Goal: Information Seeking & Learning: Learn about a topic

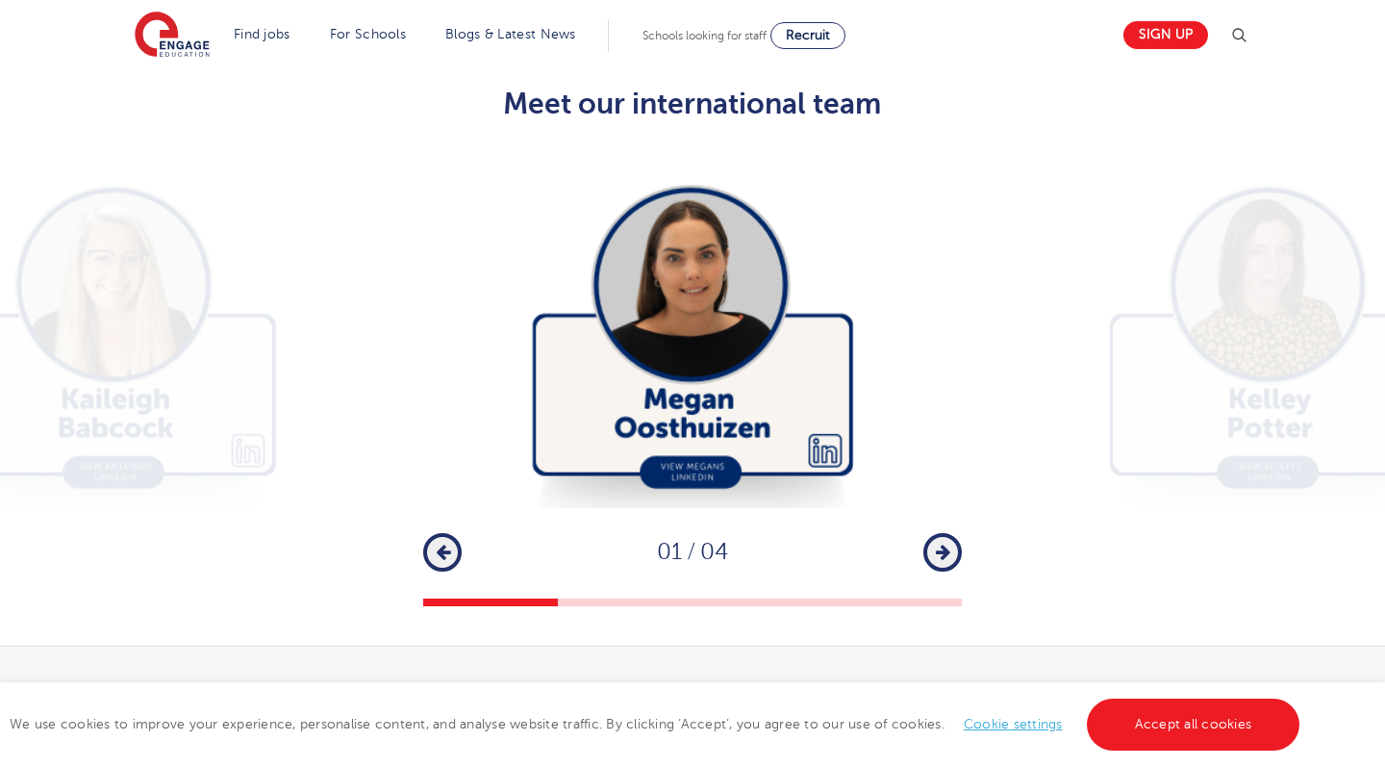
scroll to position [3267, 0]
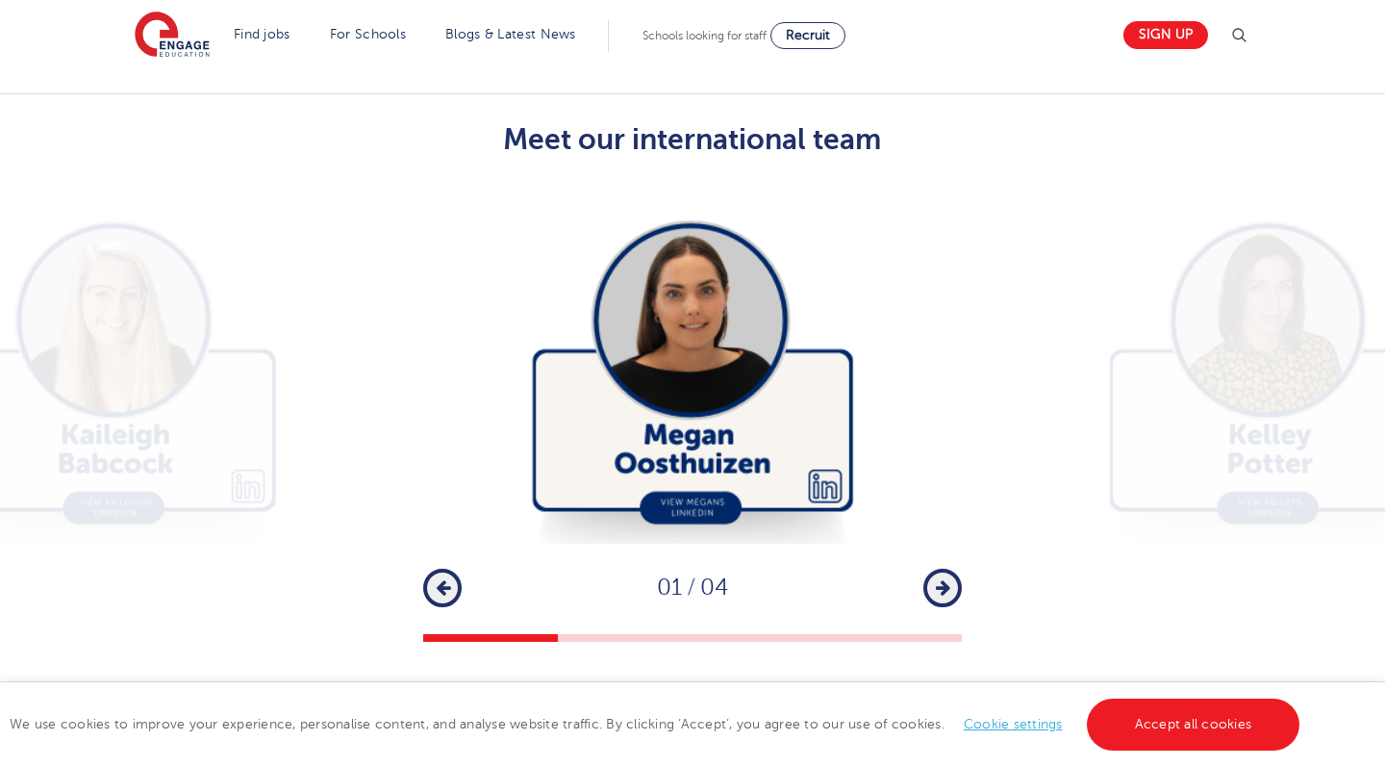
click at [959, 568] on button "Next" at bounding box center [942, 587] width 38 height 38
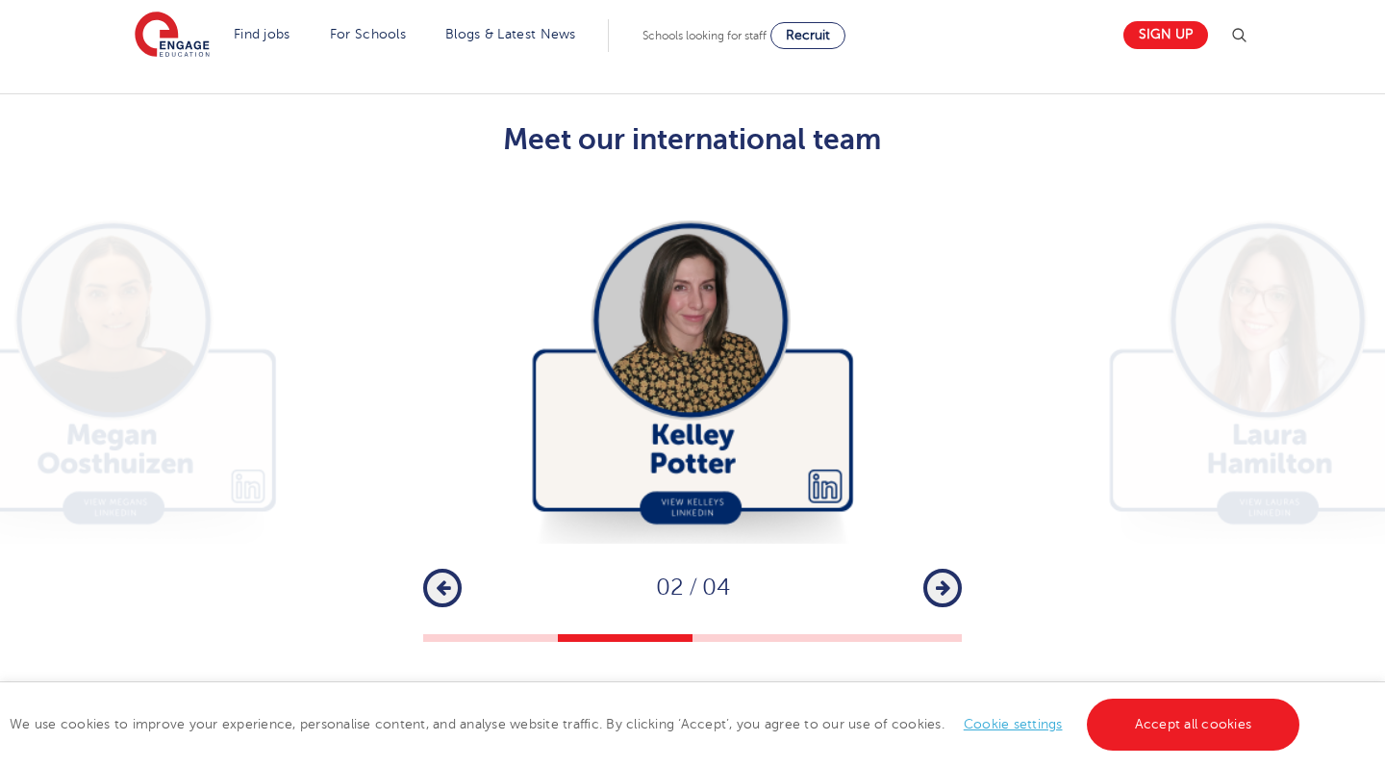
click at [959, 568] on button "Next" at bounding box center [942, 587] width 38 height 38
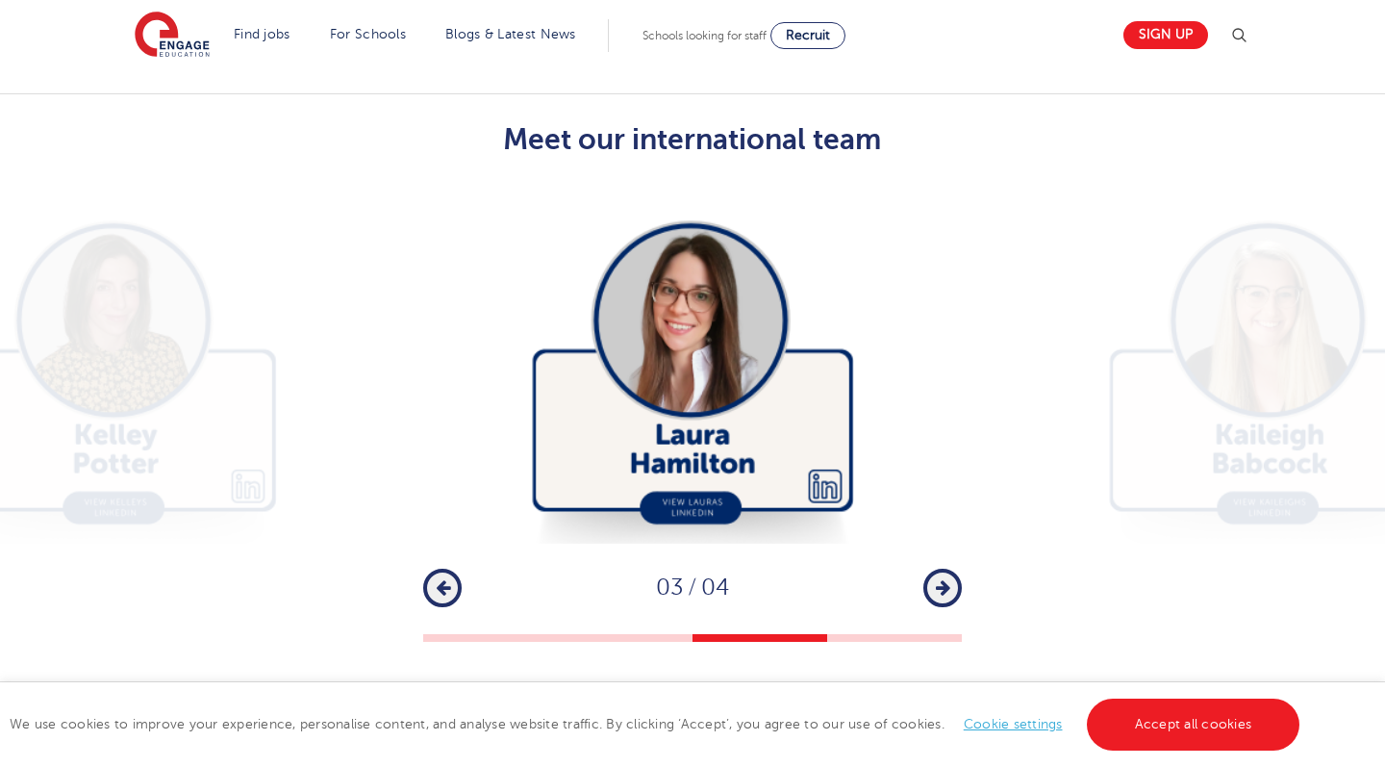
click at [959, 568] on button "Next" at bounding box center [942, 587] width 38 height 38
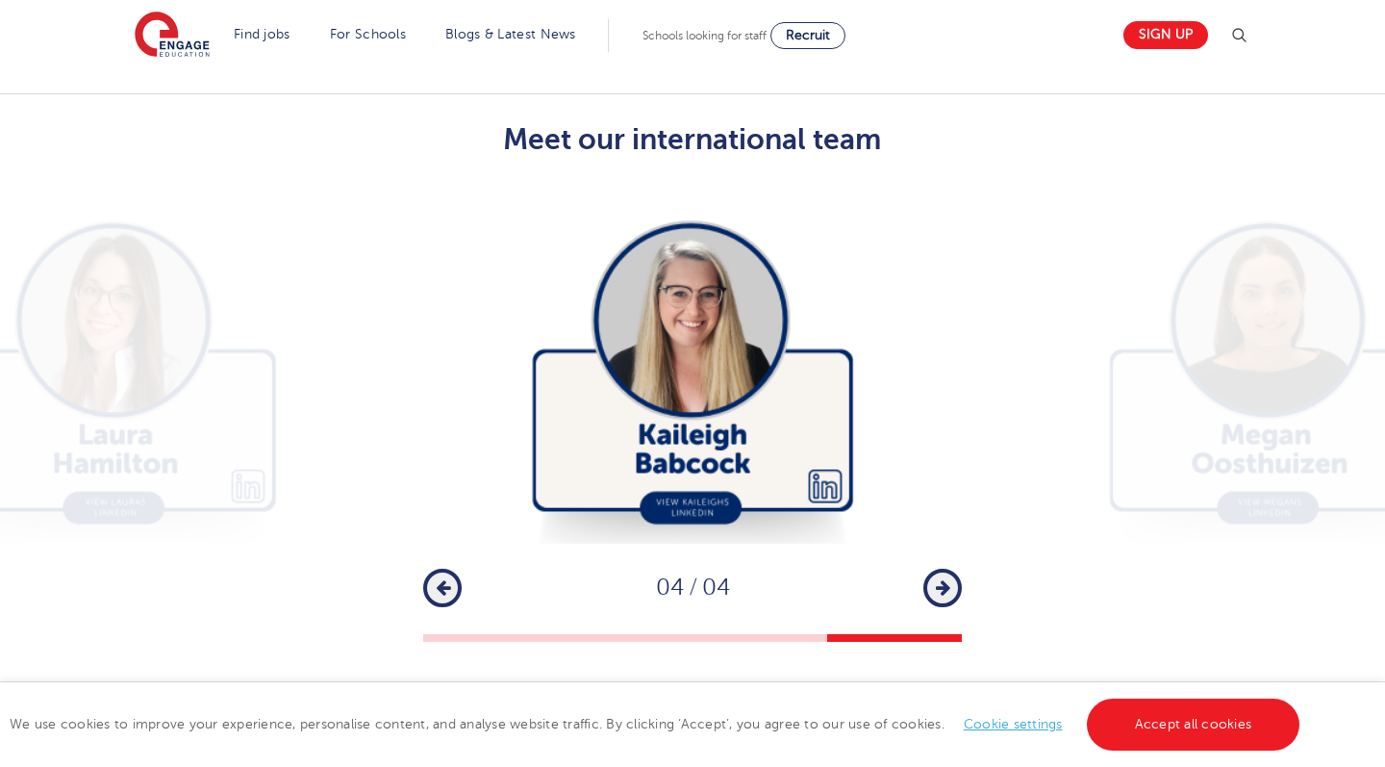
click at [959, 568] on button "Next" at bounding box center [942, 587] width 38 height 38
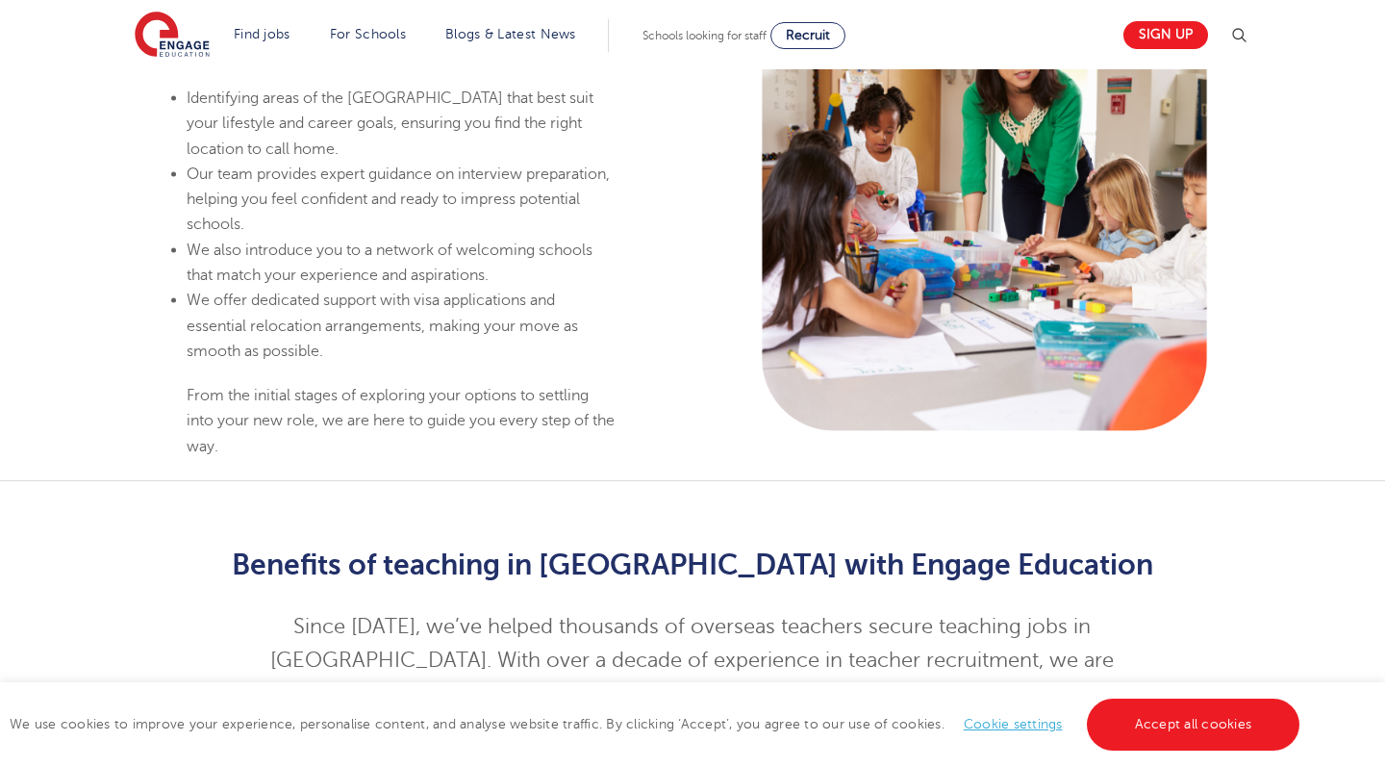
scroll to position [840, 0]
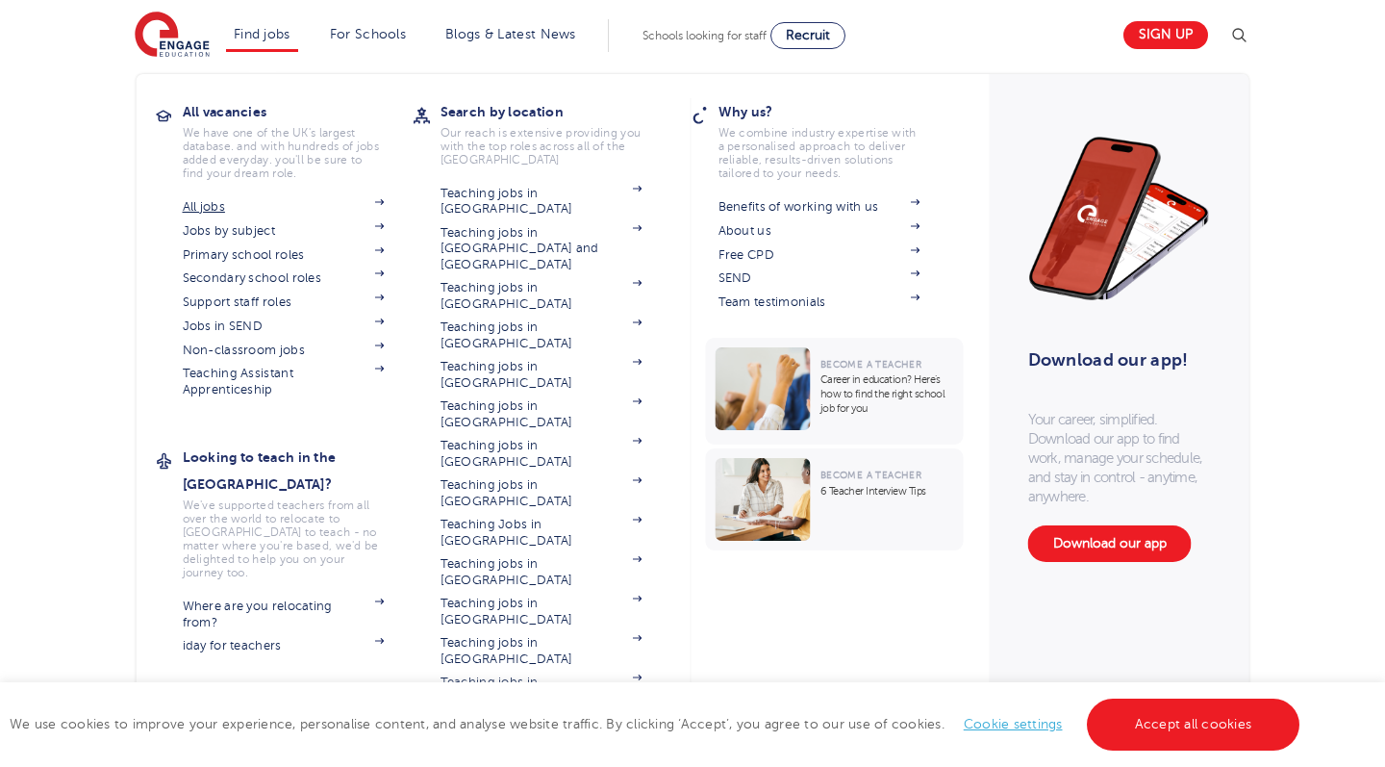
click at [207, 205] on link "All jobs" at bounding box center [284, 206] width 202 height 15
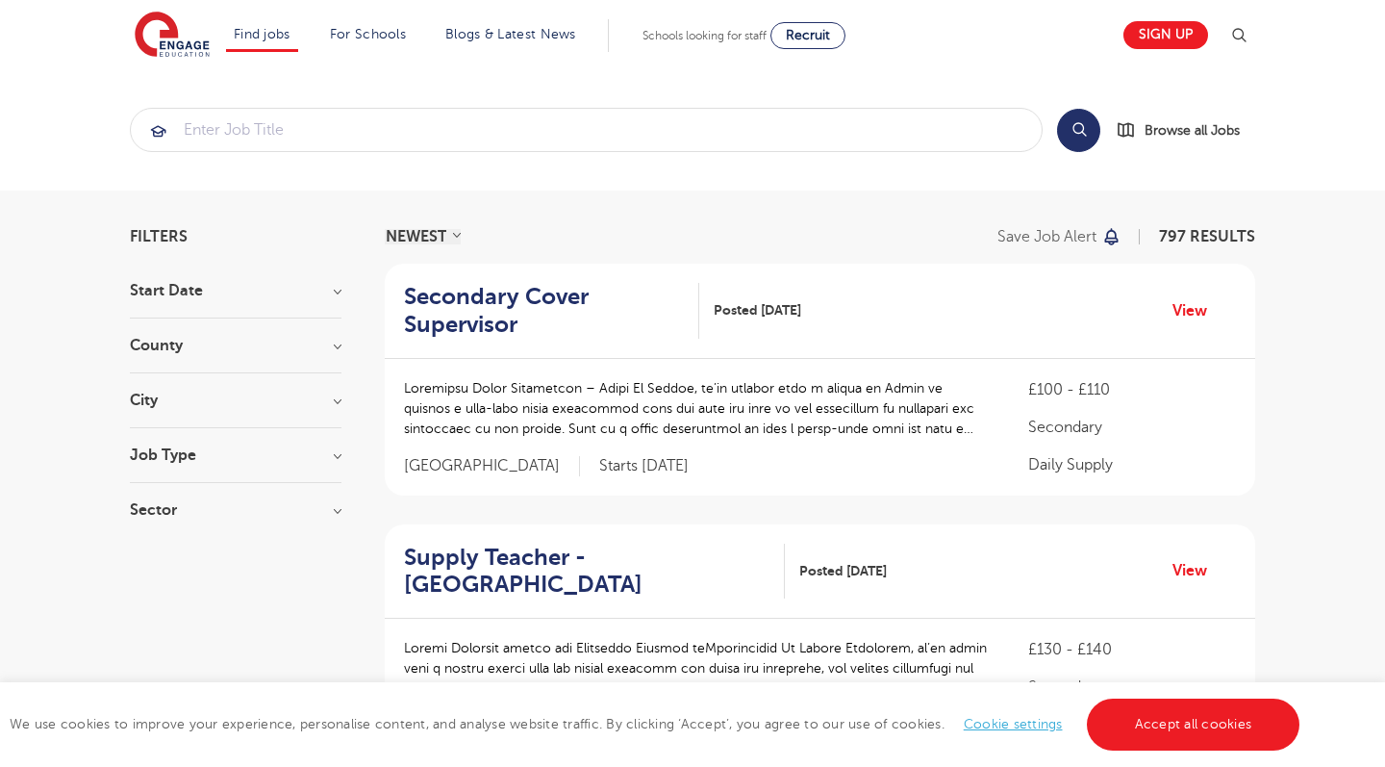
click at [290, 334] on section "Start Date September 117 [DATE] Show more County [GEOGRAPHIC_DATA] 558 [GEOGRAP…" at bounding box center [236, 410] width 212 height 254
click at [321, 350] on h3 "County" at bounding box center [236, 345] width 212 height 15
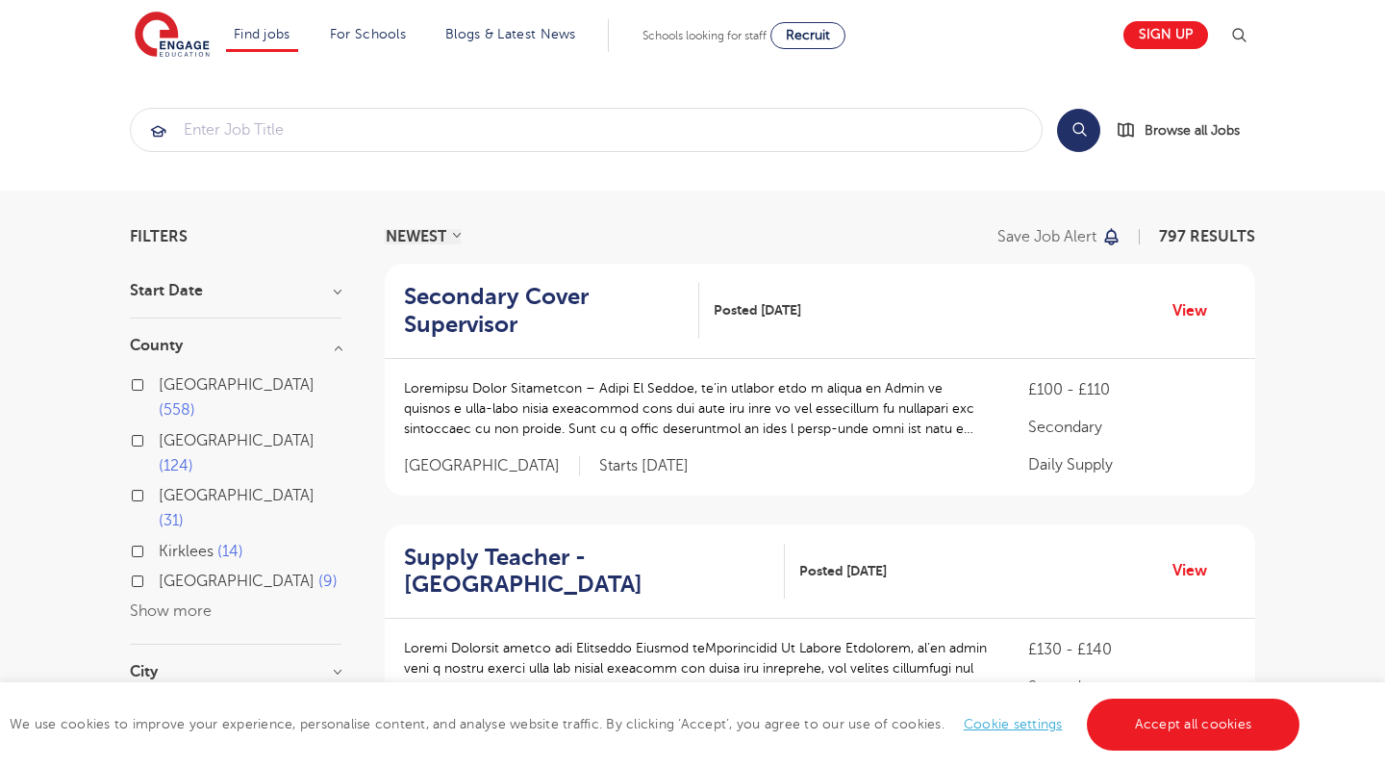
click at [321, 350] on h3 "County" at bounding box center [236, 345] width 212 height 15
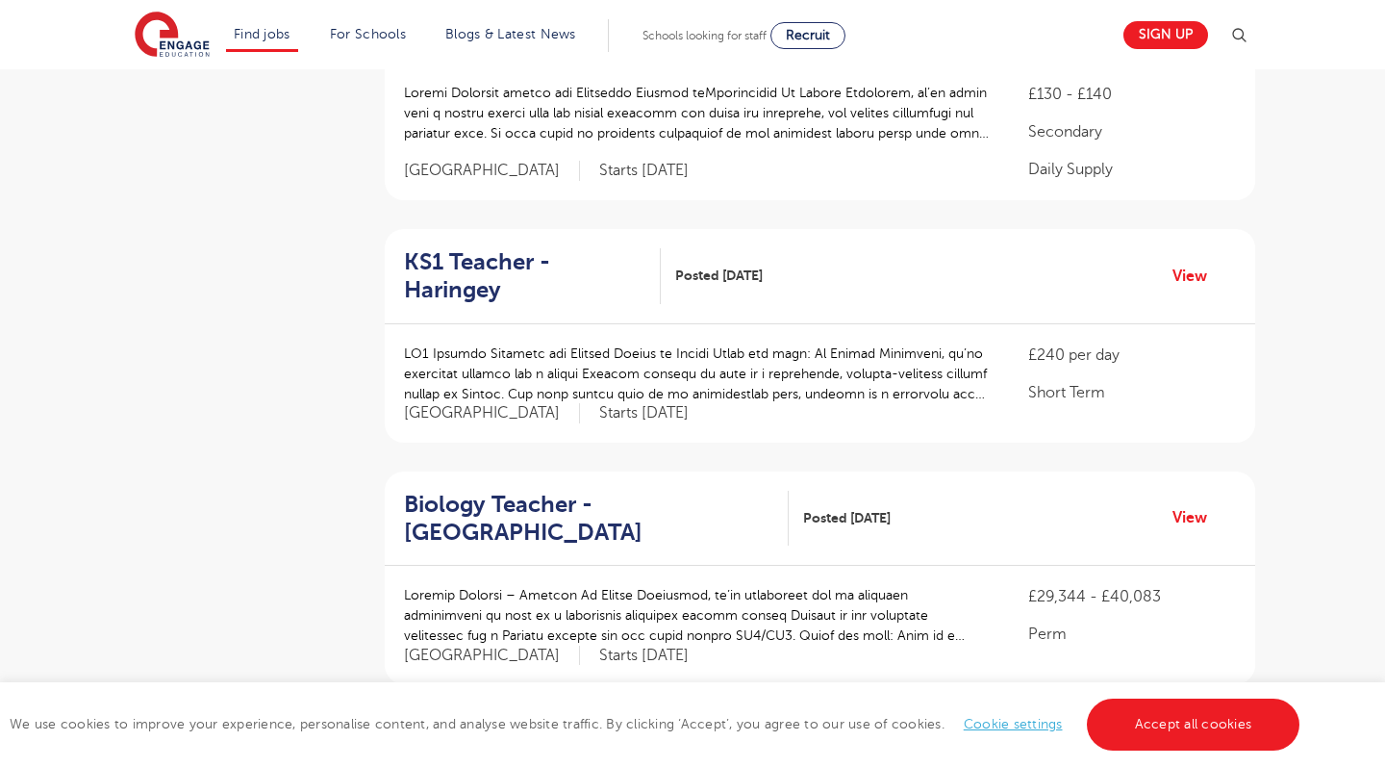
scroll to position [560, 0]
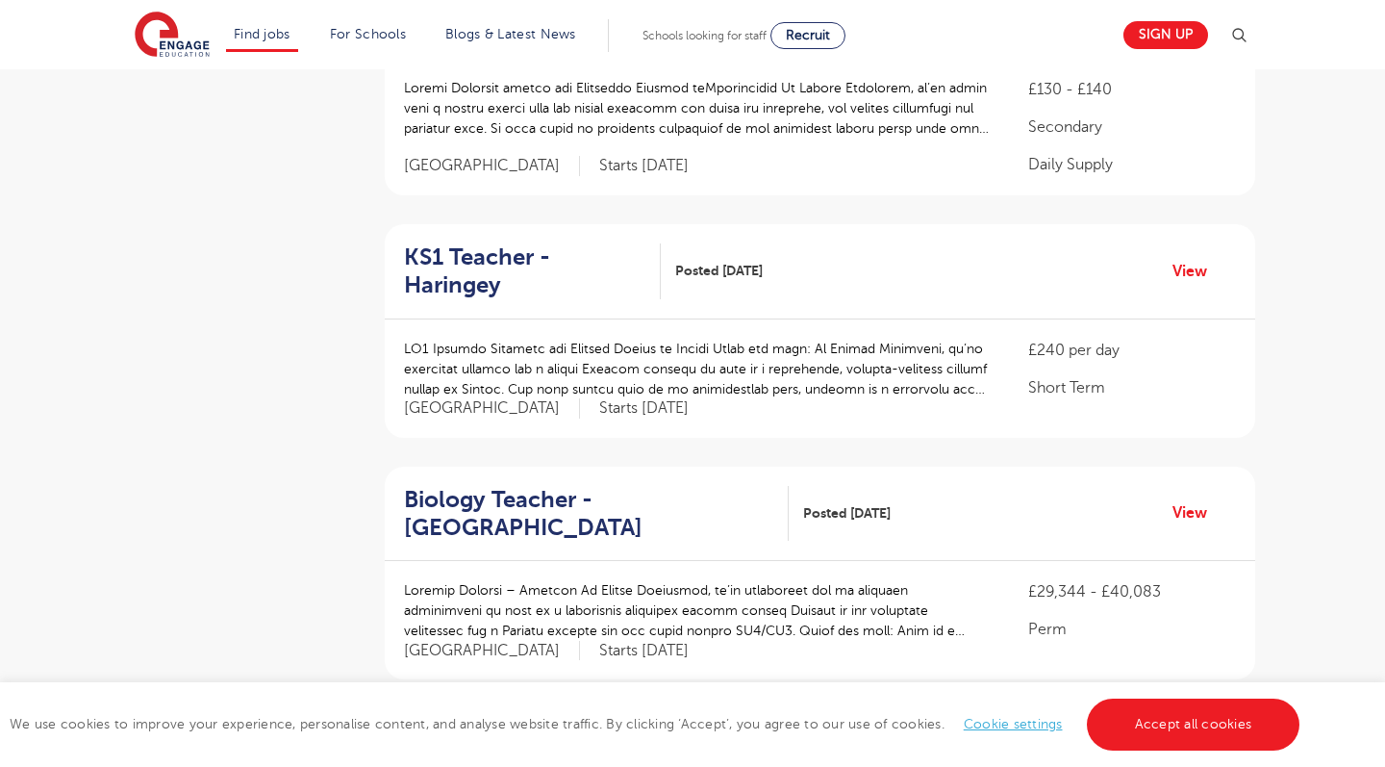
click at [1037, 376] on p "Short Term" at bounding box center [1132, 387] width 208 height 23
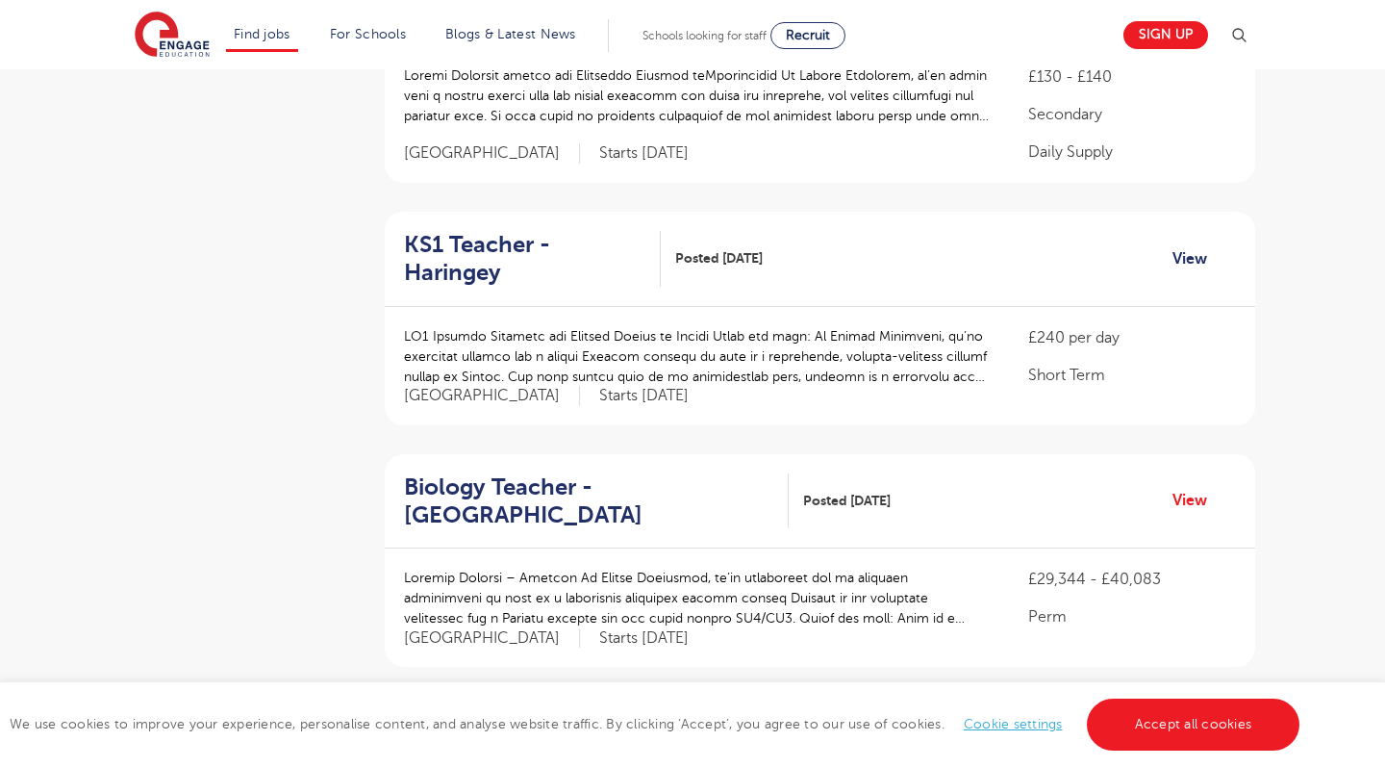
click at [1189, 246] on link "View" at bounding box center [1196, 258] width 49 height 25
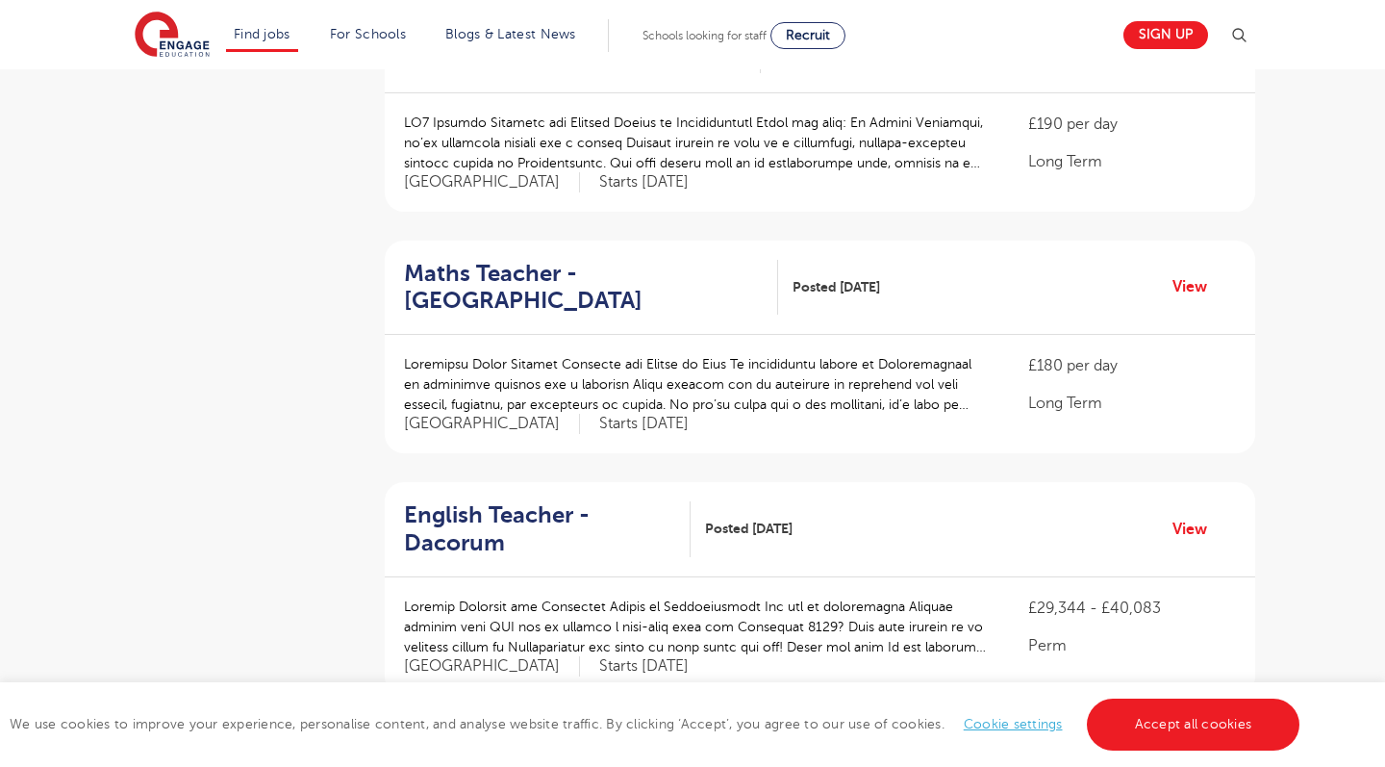
scroll to position [1445, 0]
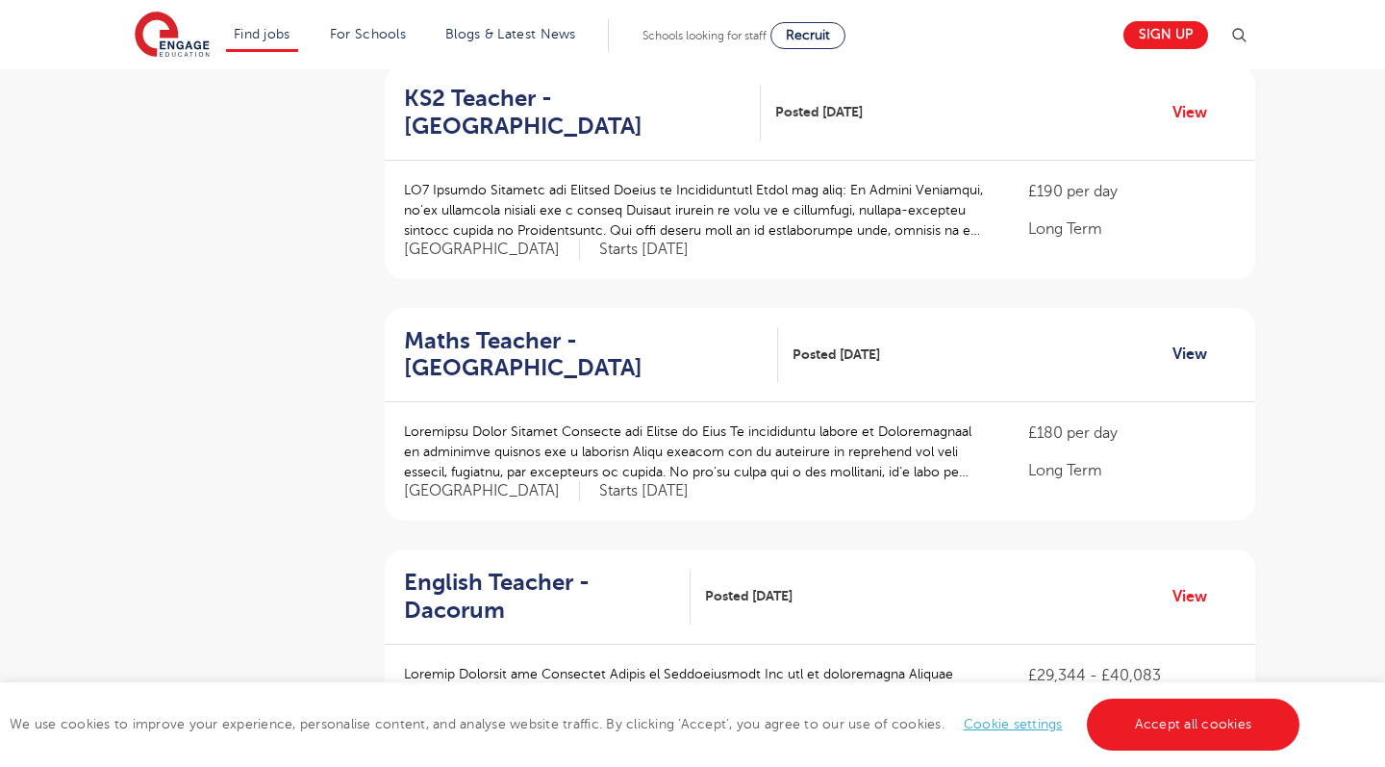
click at [1189, 341] on link "View" at bounding box center [1196, 353] width 49 height 25
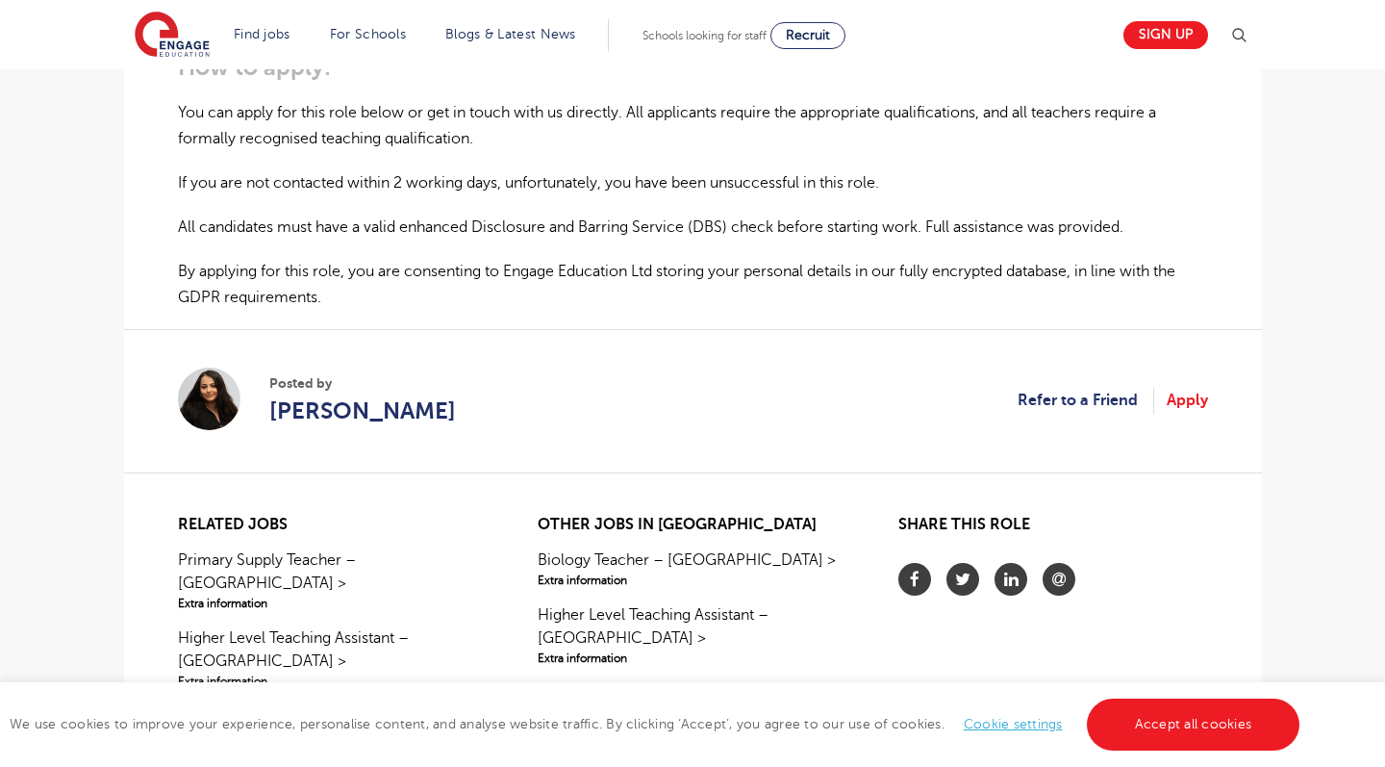
scroll to position [1294, 0]
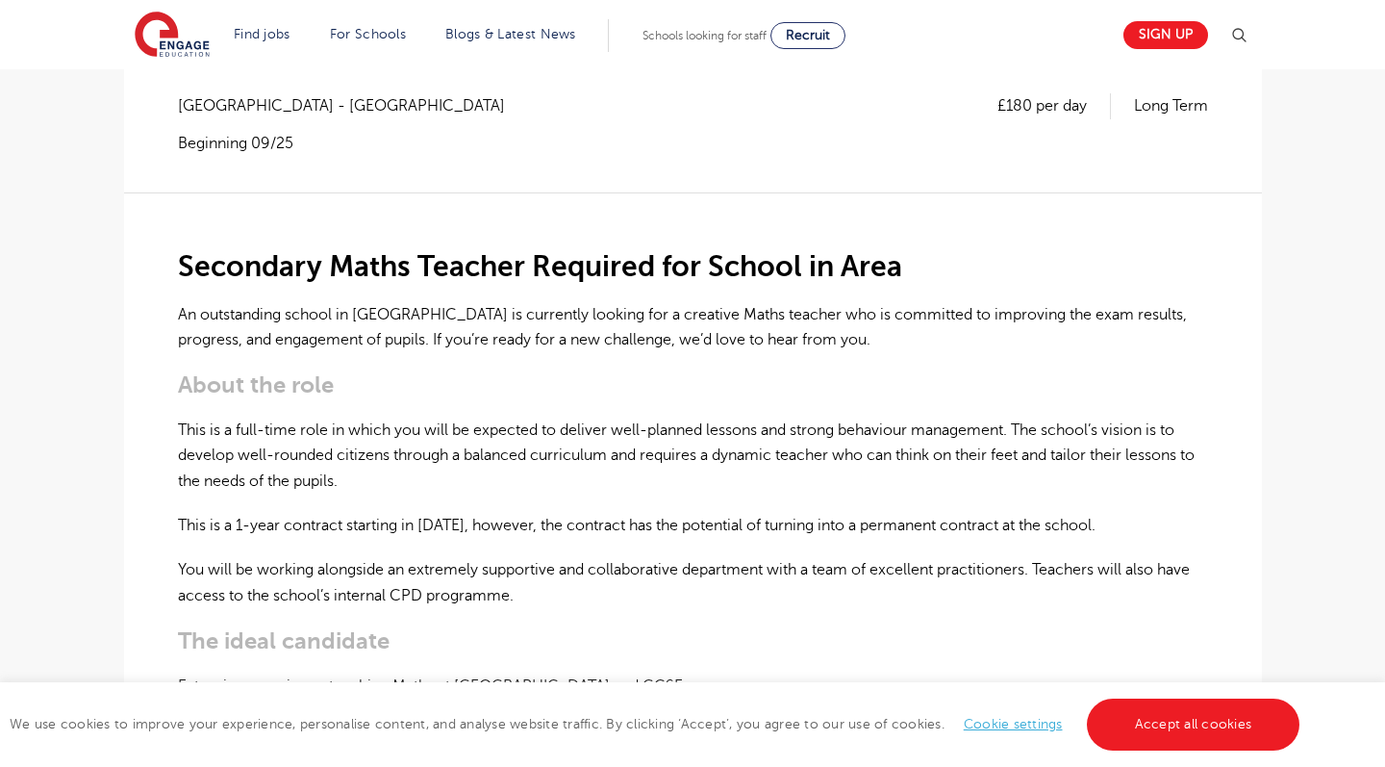
scroll to position [368, 0]
